Goal: Download file/media

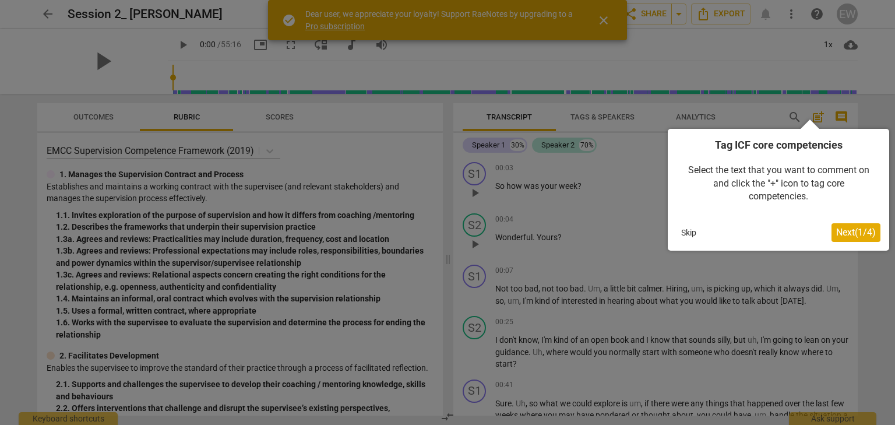
click at [687, 234] on button "Skip" at bounding box center [688, 232] width 24 height 17
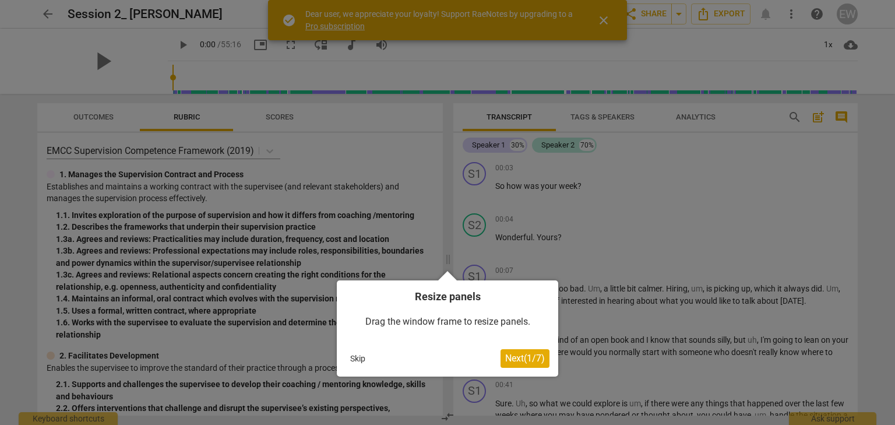
click at [514, 363] on span "Next ( 1 / 7 )" at bounding box center [525, 357] width 40 height 11
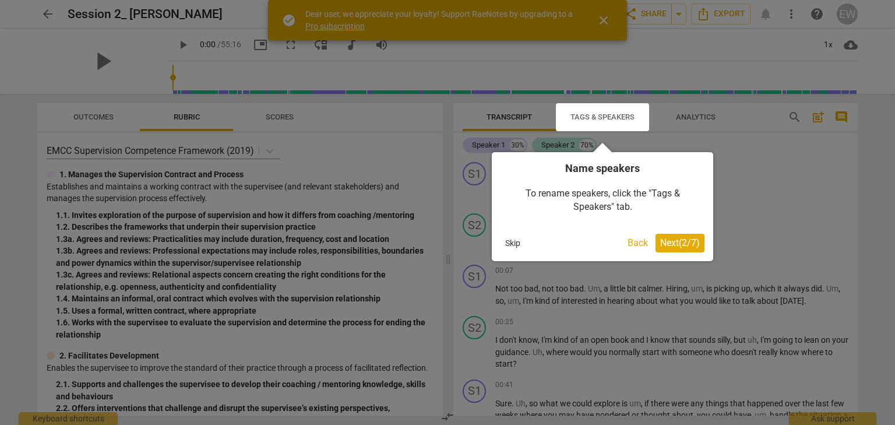
click at [677, 246] on span "Next ( 2 / 7 )" at bounding box center [680, 242] width 40 height 11
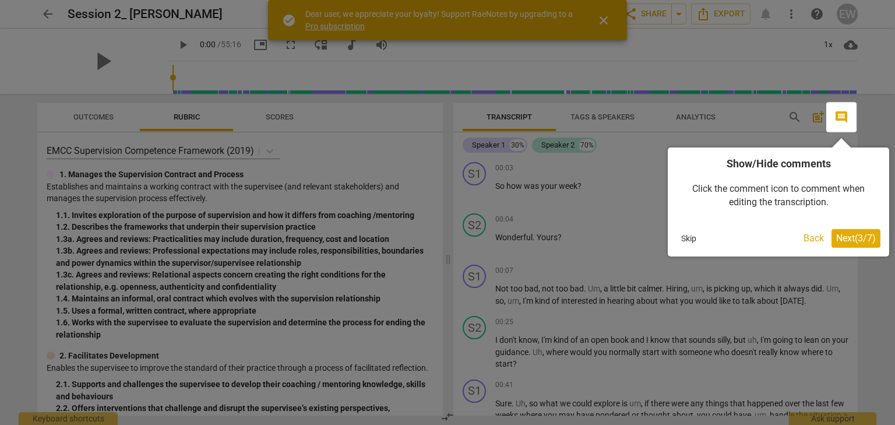
click at [863, 242] on span "Next ( 3 / 7 )" at bounding box center [856, 237] width 40 height 11
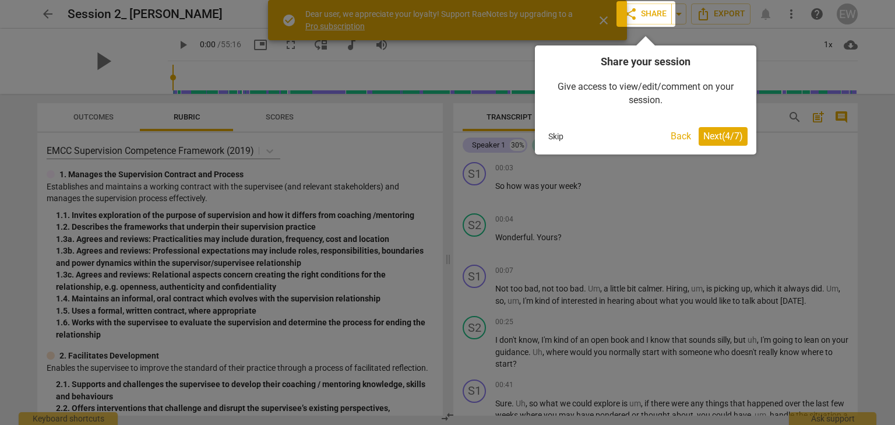
click at [726, 135] on span "Next ( 4 / 7 )" at bounding box center [723, 135] width 40 height 11
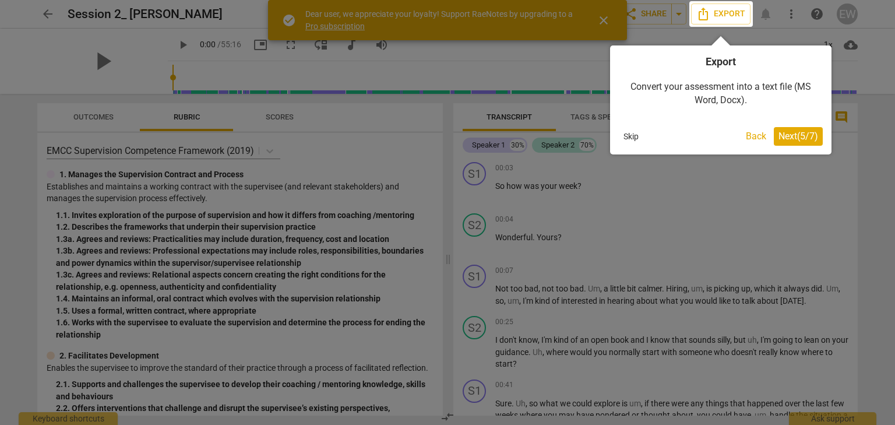
click at [786, 141] on span "Next ( 5 / 7 )" at bounding box center [798, 135] width 40 height 11
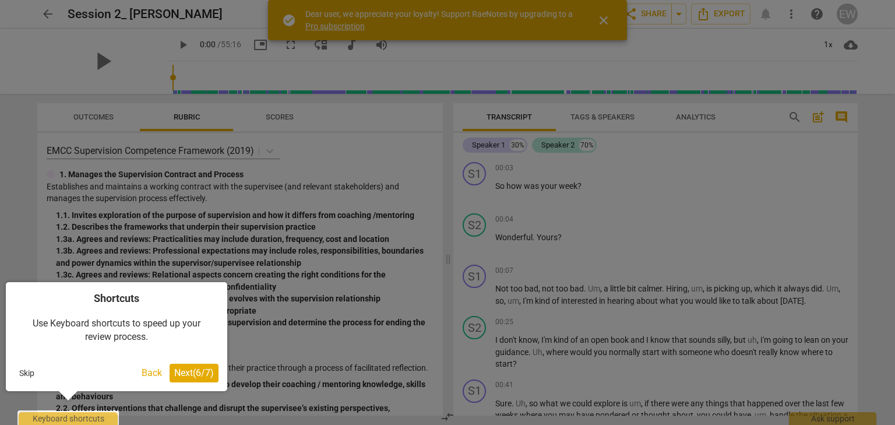
click at [143, 374] on button "Back" at bounding box center [152, 372] width 30 height 19
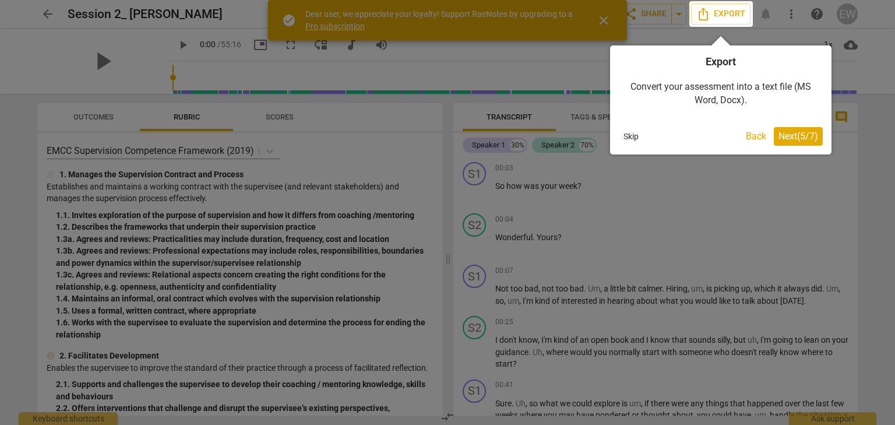
click at [801, 140] on span "Next ( 5 / 7 )" at bounding box center [798, 135] width 40 height 11
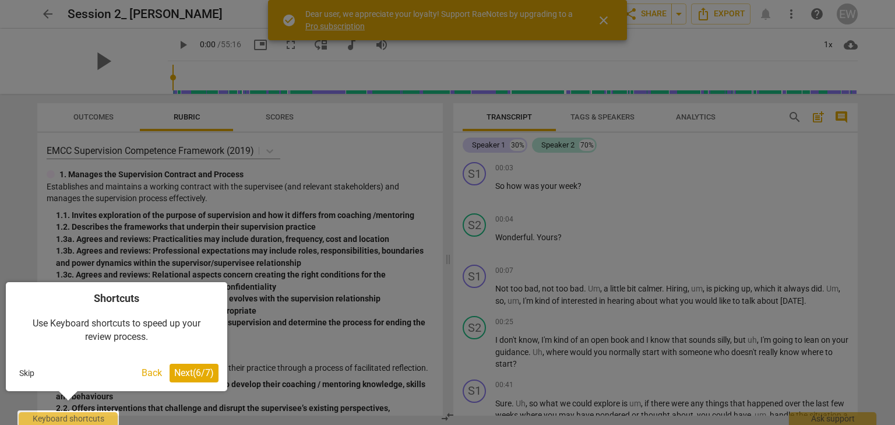
click at [203, 371] on span "Next ( 6 / 7 )" at bounding box center [194, 372] width 40 height 11
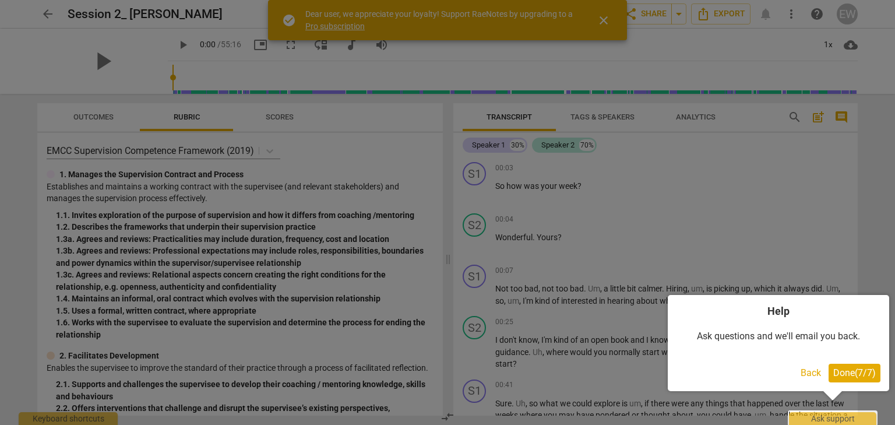
click at [860, 374] on span "Done ( 7 / 7 )" at bounding box center [854, 372] width 43 height 11
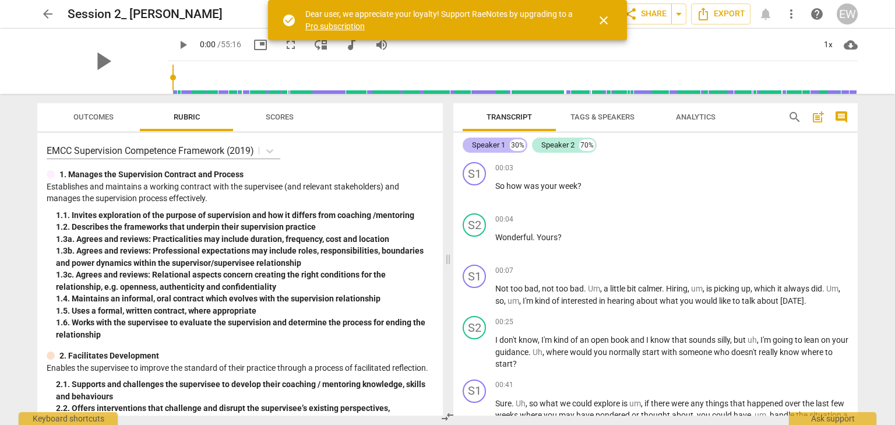
click at [493, 146] on div "Speaker 1" at bounding box center [488, 145] width 33 height 12
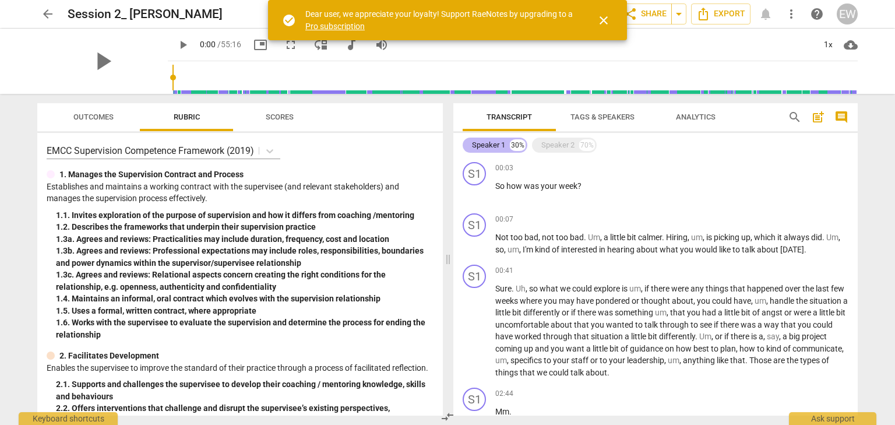
click at [493, 147] on div "Speaker 1" at bounding box center [488, 145] width 33 height 12
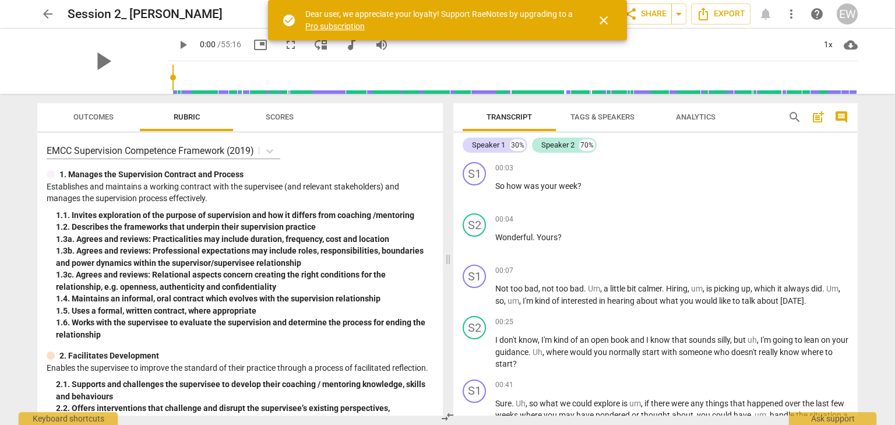
click at [596, 121] on span "Tags & Speakers" at bounding box center [602, 117] width 92 height 16
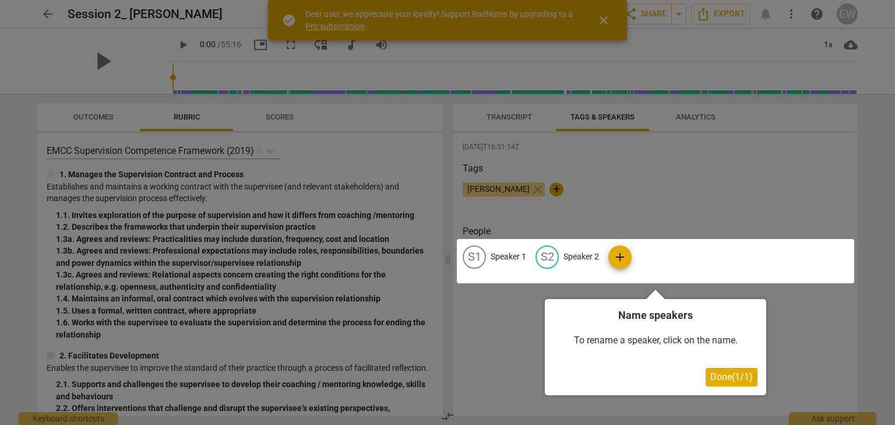
click at [509, 259] on div at bounding box center [655, 261] width 397 height 44
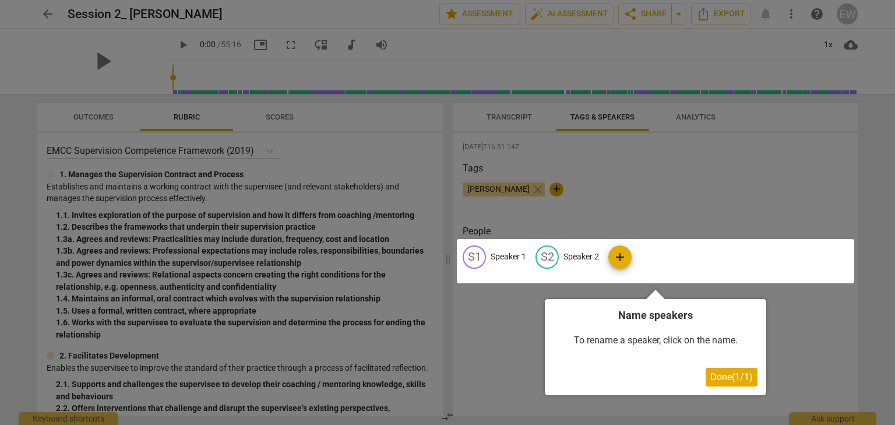
click at [497, 256] on div at bounding box center [655, 261] width 397 height 44
click at [498, 256] on div at bounding box center [655, 261] width 397 height 44
click at [503, 256] on div at bounding box center [655, 261] width 397 height 44
click at [723, 379] on span "Done ( 1 / 1 )" at bounding box center [731, 376] width 43 height 11
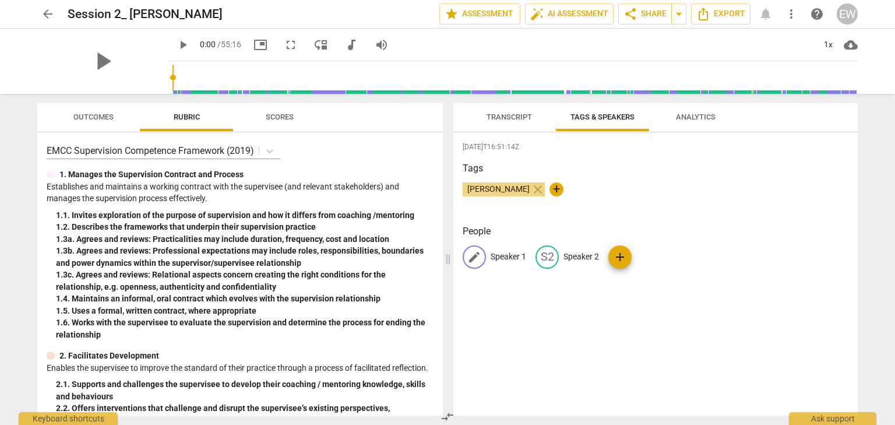
click at [501, 257] on p "Speaker 1" at bounding box center [508, 256] width 36 height 12
type input "[PERSON_NAME]"
click at [652, 252] on p "Speaker 2" at bounding box center [657, 256] width 36 height 12
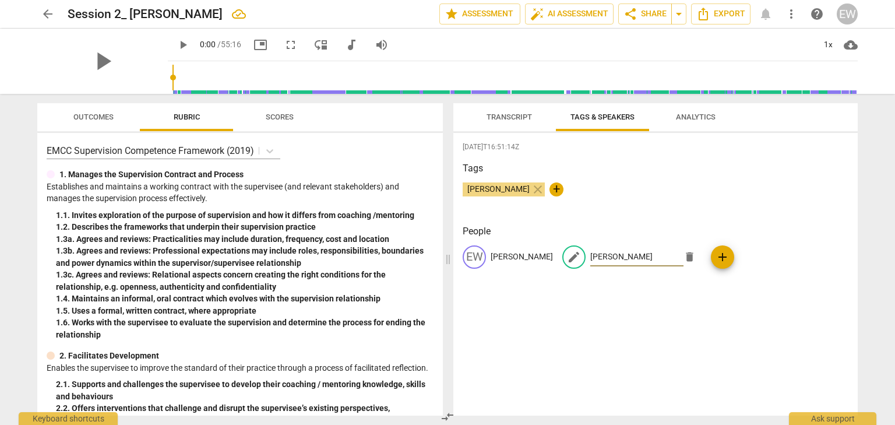
type input "[PERSON_NAME]"
click at [694, 341] on div "[DATE]T16:51:14Z Tags [PERSON_NAME] close + People EW [PERSON_NAME] edit [PERSO…" at bounding box center [655, 274] width 404 height 282
click at [681, 115] on span "Analytics" at bounding box center [696, 116] width 40 height 9
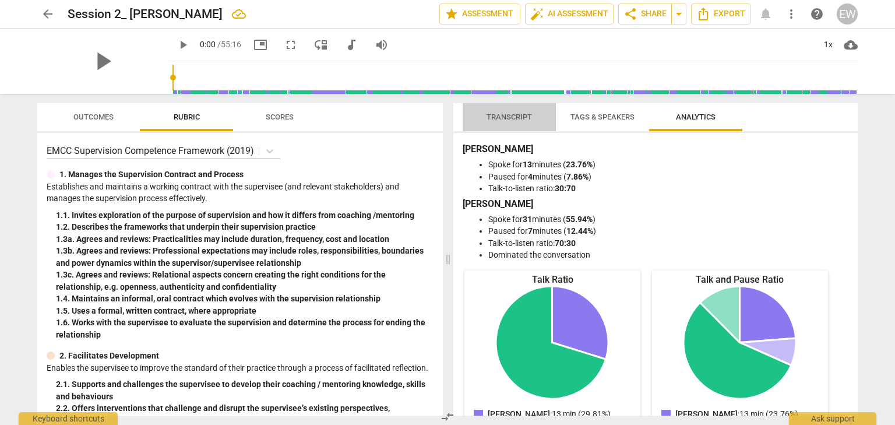
click at [506, 112] on span "Transcript" at bounding box center [508, 117] width 73 height 16
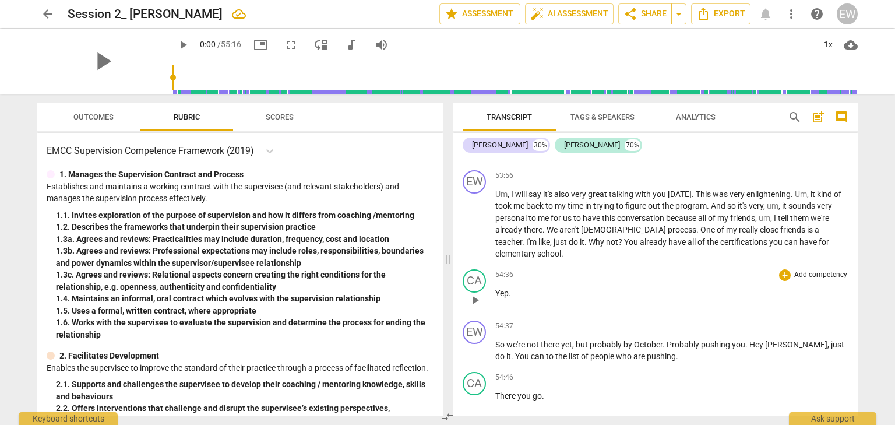
scroll to position [8450, 0]
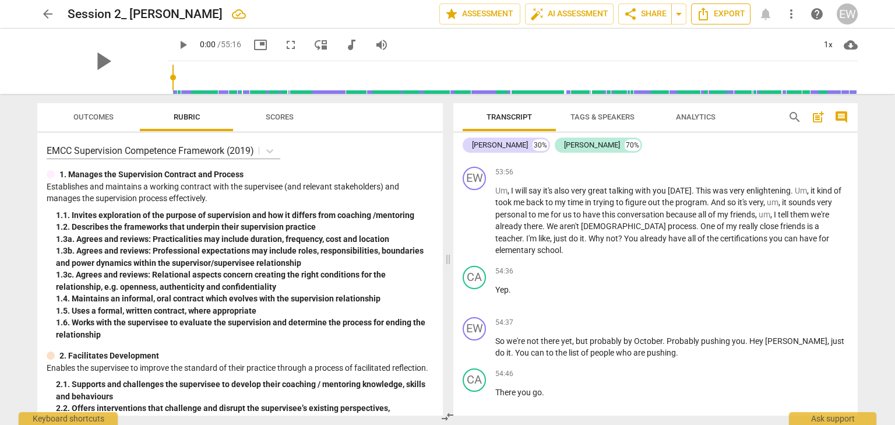
click at [707, 12] on icon "Export" at bounding box center [702, 14] width 9 height 13
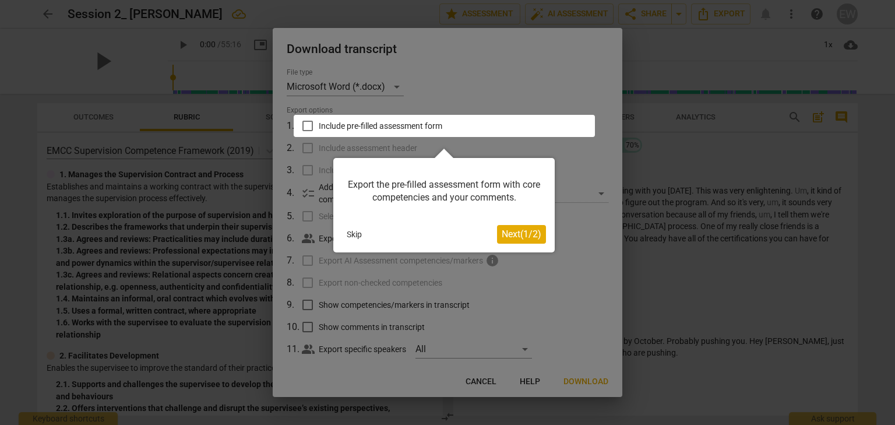
click at [531, 237] on span "Next ( 1 / 2 )" at bounding box center [521, 233] width 40 height 11
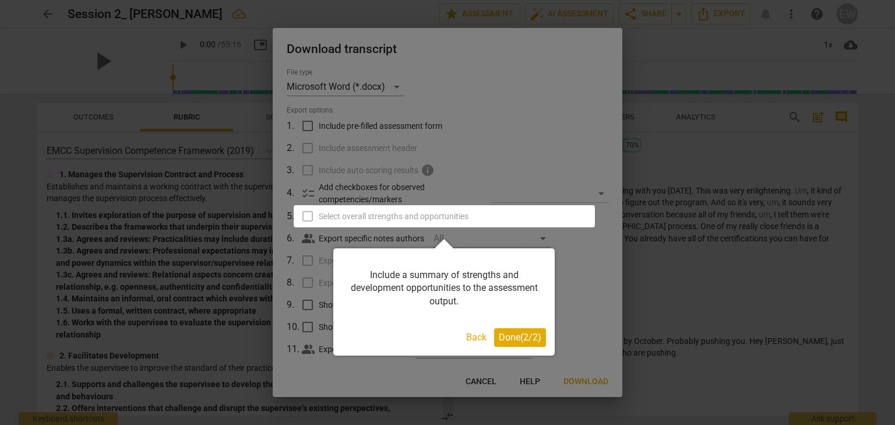
click at [534, 342] on span "Done ( 2 / 2 )" at bounding box center [520, 336] width 43 height 11
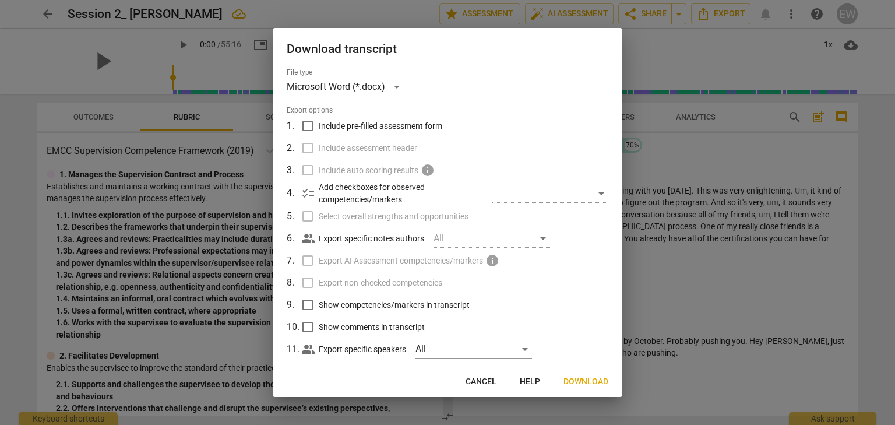
click at [595, 195] on div "​" at bounding box center [550, 193] width 116 height 19
click at [598, 195] on div "​" at bounding box center [550, 193] width 116 height 19
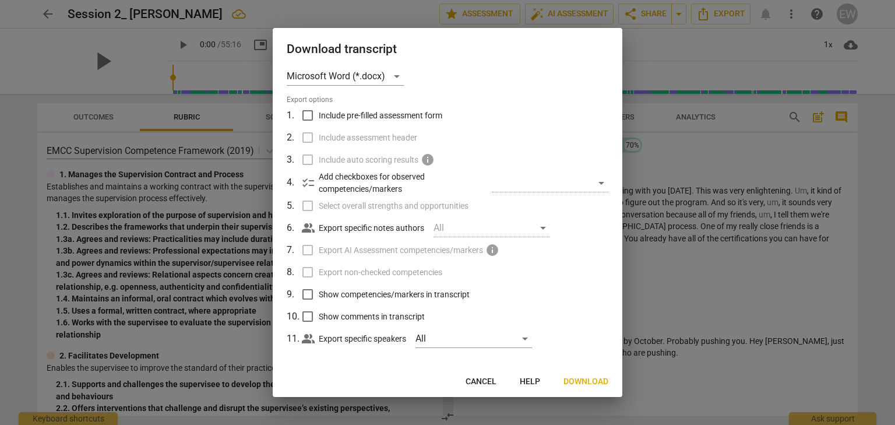
scroll to position [16, 0]
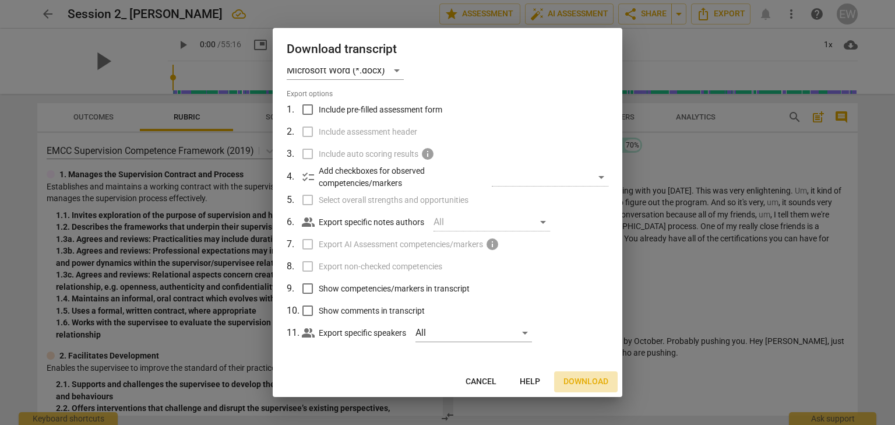
click at [580, 382] on span "Download" at bounding box center [585, 382] width 45 height 12
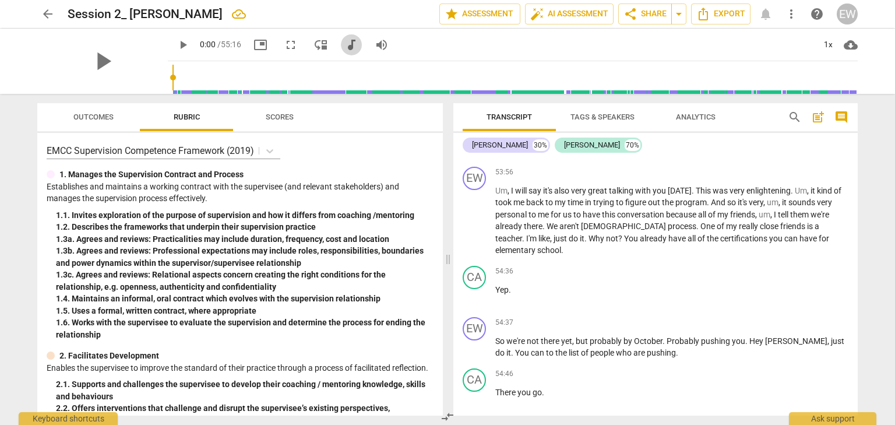
click at [344, 47] on span "audiotrack" at bounding box center [351, 45] width 14 height 14
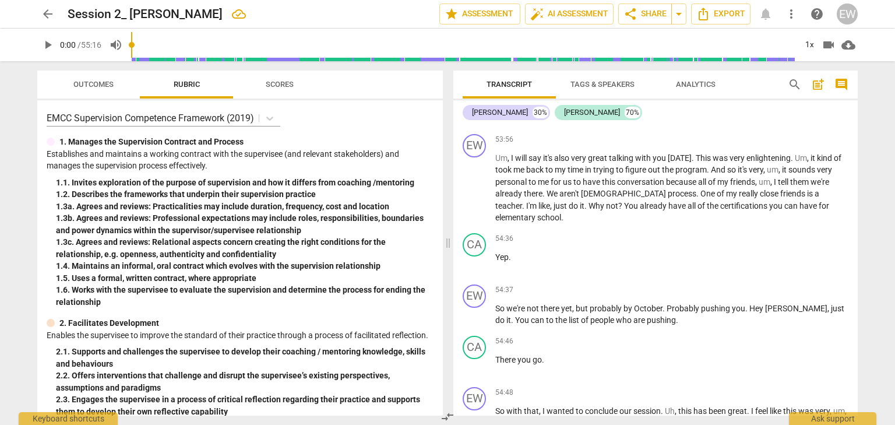
click at [844, 46] on span "cloud_download" at bounding box center [848, 45] width 14 height 14
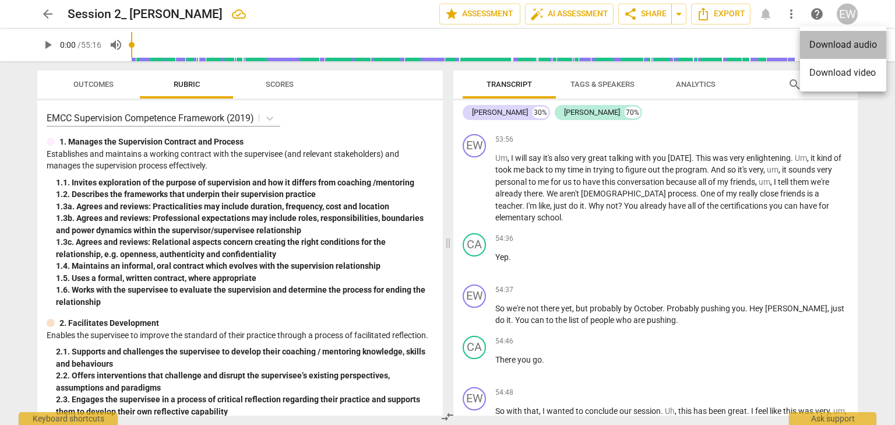
click at [844, 46] on li "Download audio" at bounding box center [843, 45] width 86 height 28
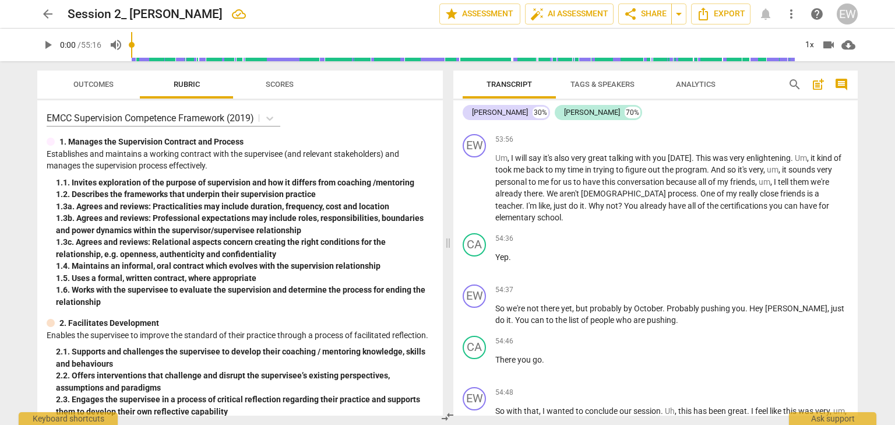
click at [380, 411] on div "2. 3. Engages the supervisee in a process of critical reflection regarding thei…" at bounding box center [244, 405] width 377 height 24
click at [362, 255] on div "1. 3c. Agrees and reviews: Relational aspects concern creating the right condit…" at bounding box center [244, 248] width 377 height 24
